Goal: Information Seeking & Learning: Learn about a topic

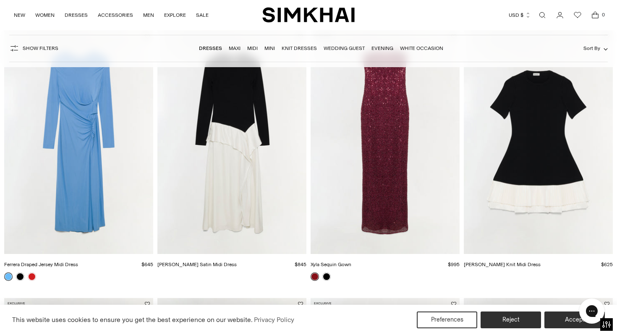
scroll to position [89, 0]
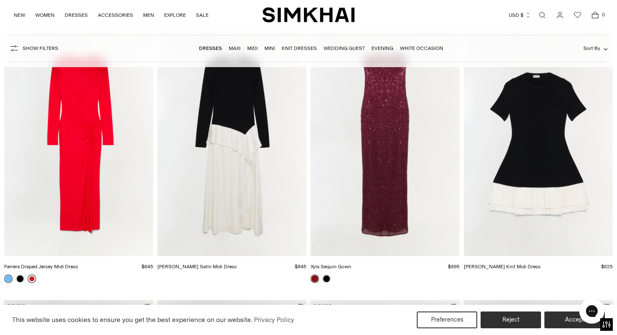
click at [31, 279] on link at bounding box center [32, 278] width 8 height 8
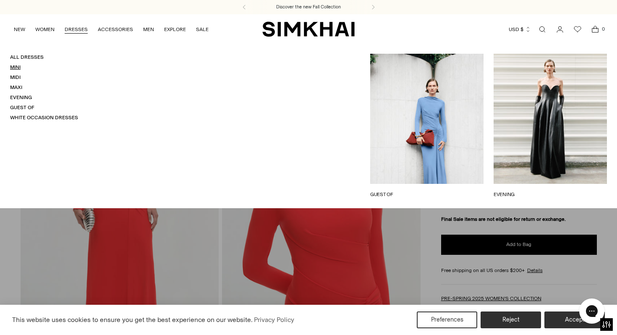
click at [11, 65] on link "Mini" at bounding box center [15, 67] width 10 height 6
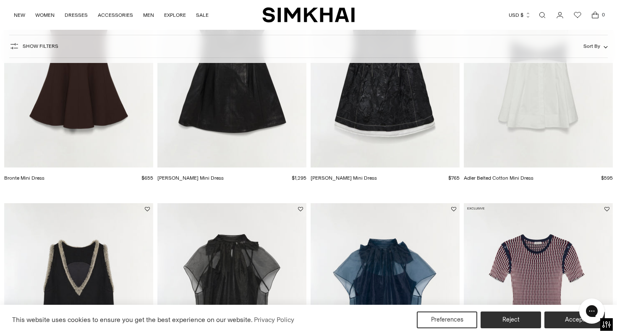
scroll to position [102, 0]
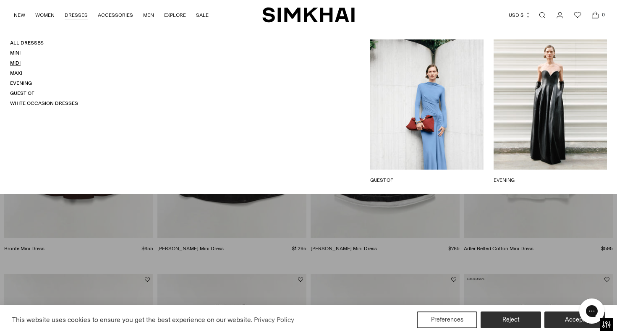
click at [11, 63] on link "Midi" at bounding box center [15, 63] width 10 height 6
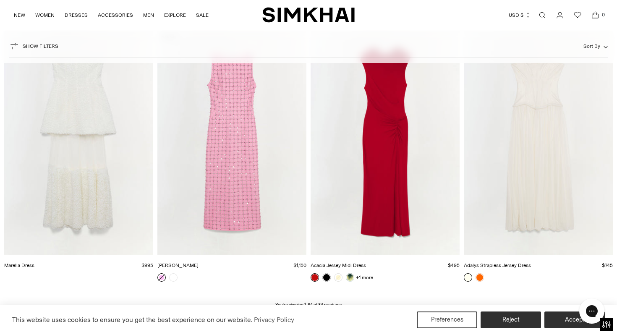
scroll to position [5564, 0]
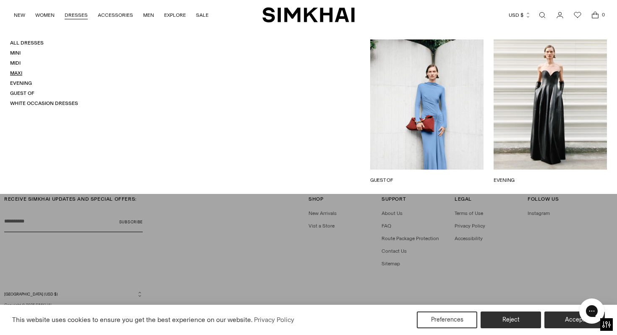
click at [16, 72] on link "Maxi" at bounding box center [16, 73] width 12 height 6
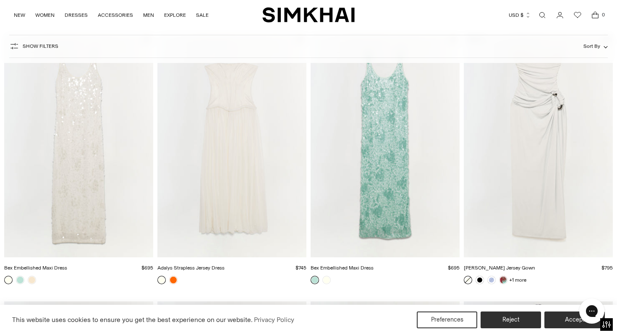
scroll to position [1421, 0]
click at [31, 279] on link at bounding box center [32, 279] width 8 height 8
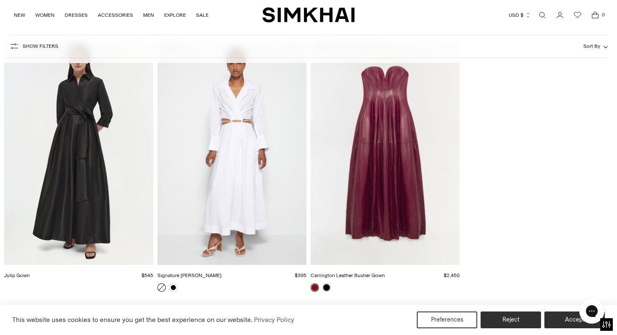
scroll to position [1949, 0]
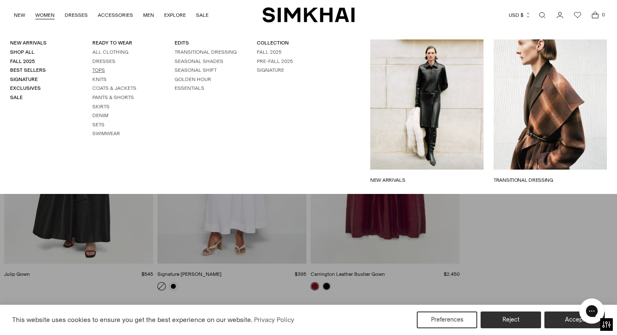
click at [99, 69] on link "Tops" at bounding box center [98, 70] width 13 height 6
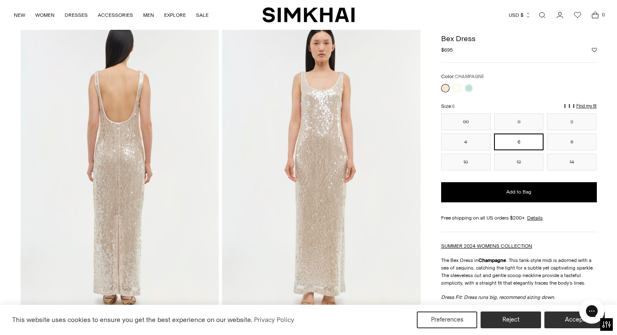
scroll to position [340, 0]
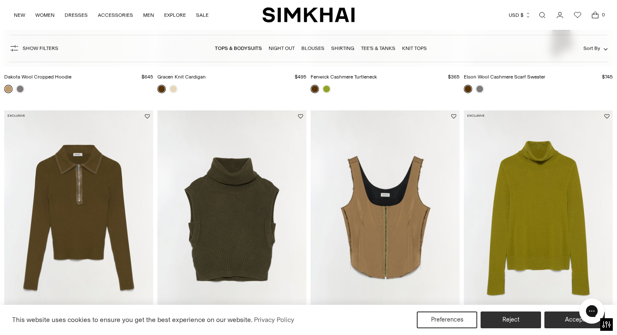
scroll to position [1523, 0]
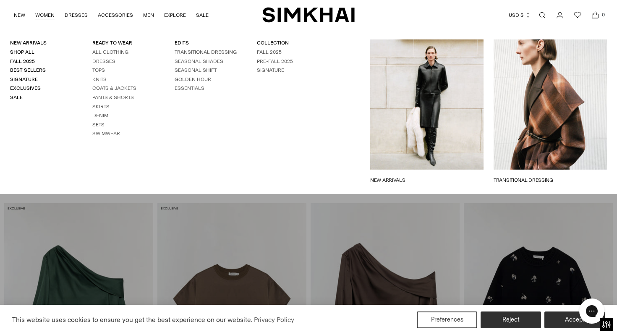
click at [99, 109] on link "Skirts" at bounding box center [100, 107] width 17 height 6
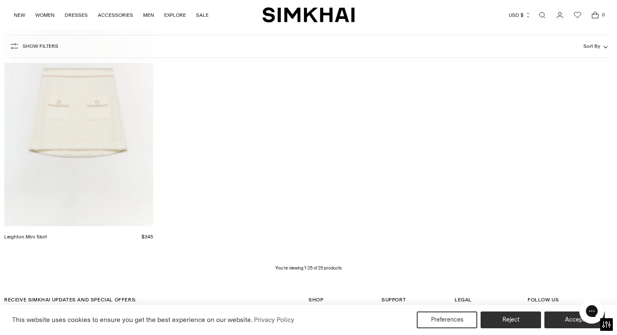
scroll to position [1702, 0]
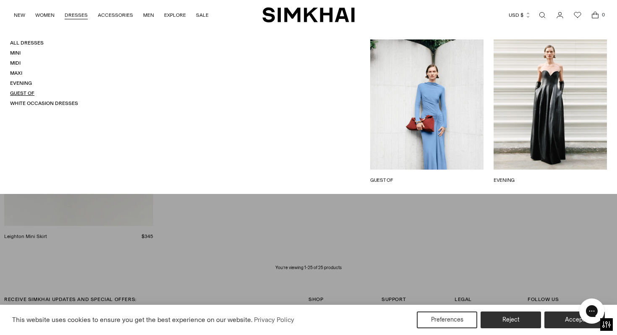
click at [22, 92] on link "Guest Of" at bounding box center [22, 93] width 24 height 6
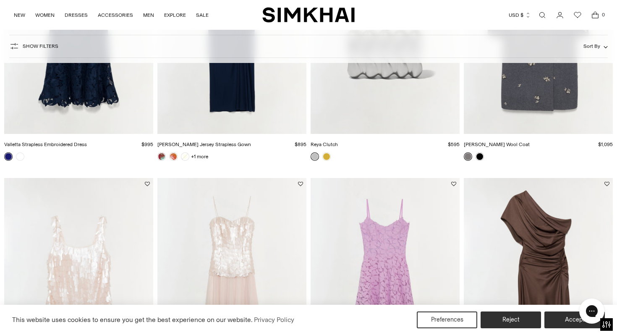
scroll to position [774, 0]
